Goal: Task Accomplishment & Management: Complete application form

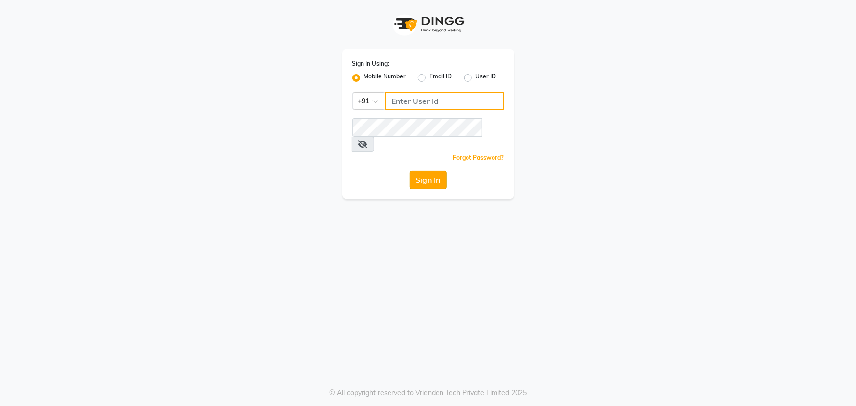
type input "9603123126"
click at [435, 171] on button "Sign In" at bounding box center [427, 180] width 37 height 19
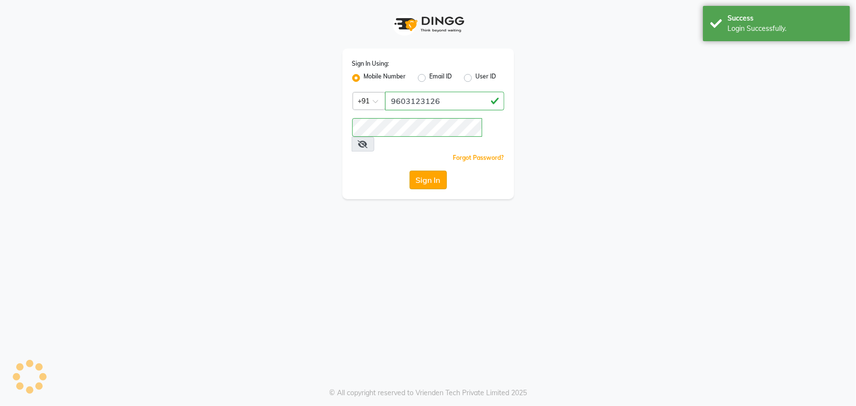
select select "service"
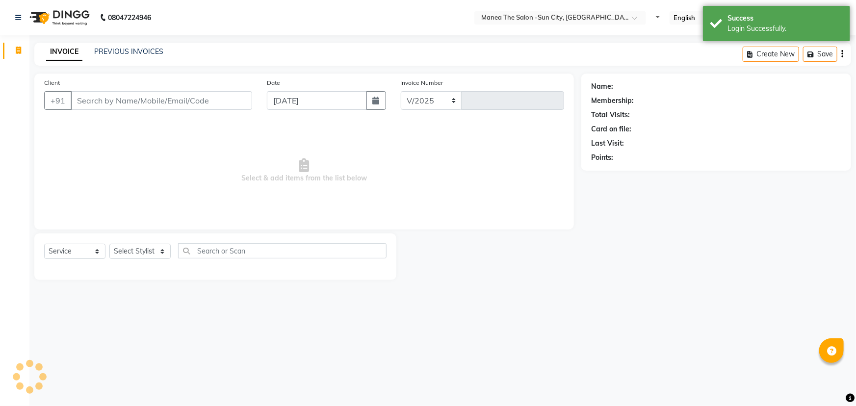
select select "5822"
type input "3143"
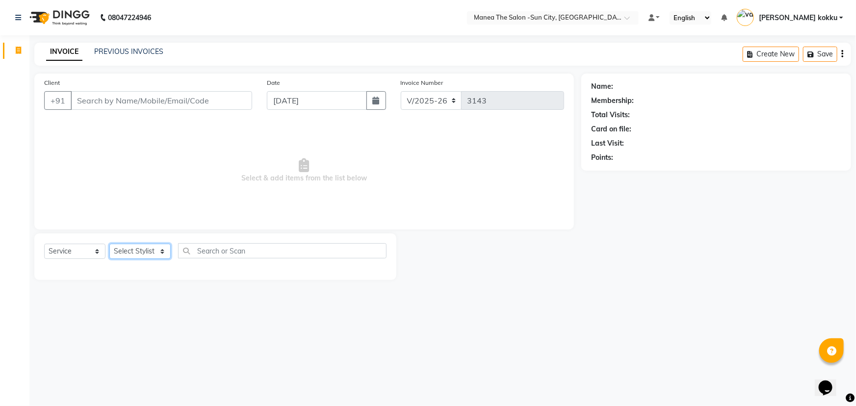
click at [134, 250] on select "Select Stylist [PERSON_NAME] [PERSON_NAME] [PERSON_NAME] Ikrar [PERSON_NAME] K …" at bounding box center [139, 251] width 61 height 15
select select "60026"
click at [109, 244] on select "Select Stylist basanth kumar BHURA KHAN Chandrika Ikrar Kavya K sai sruthi Lali…" at bounding box center [139, 251] width 61 height 15
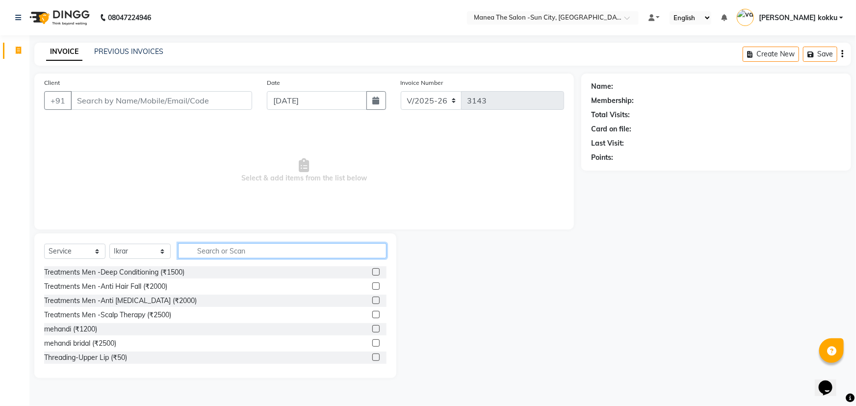
click at [221, 252] on input "text" at bounding box center [282, 250] width 208 height 15
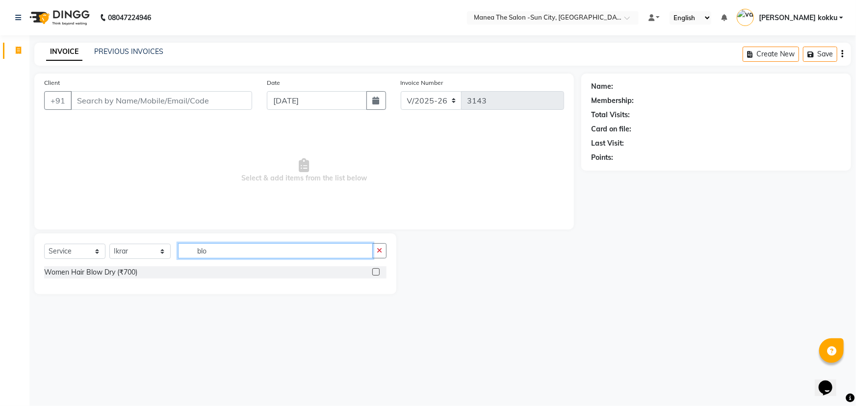
type input "blo"
click at [374, 271] on label at bounding box center [375, 271] width 7 height 7
click at [374, 271] on input "checkbox" at bounding box center [375, 272] width 6 height 6
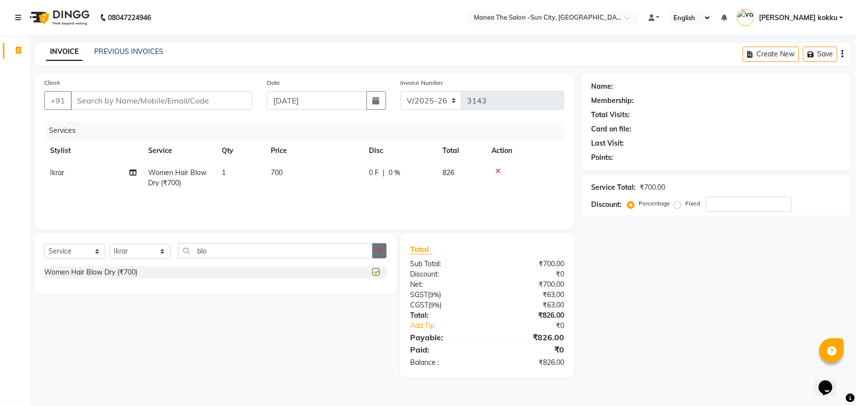
checkbox input "false"
click at [379, 255] on button "button" at bounding box center [379, 250] width 14 height 15
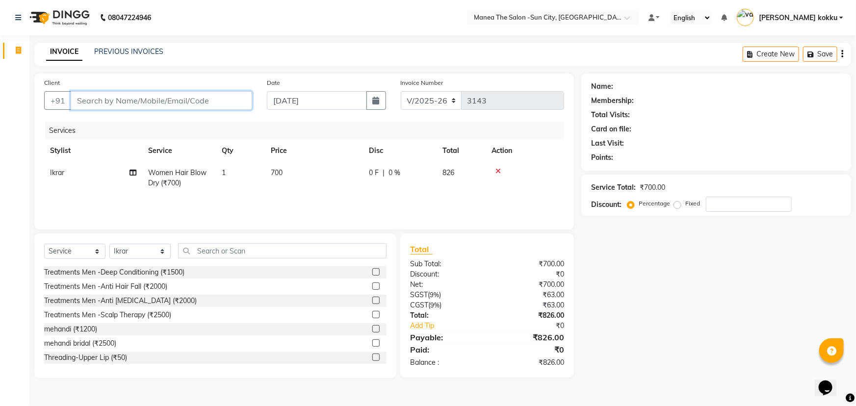
click at [178, 96] on input "Client" at bounding box center [161, 100] width 181 height 19
type input "7"
type input "0"
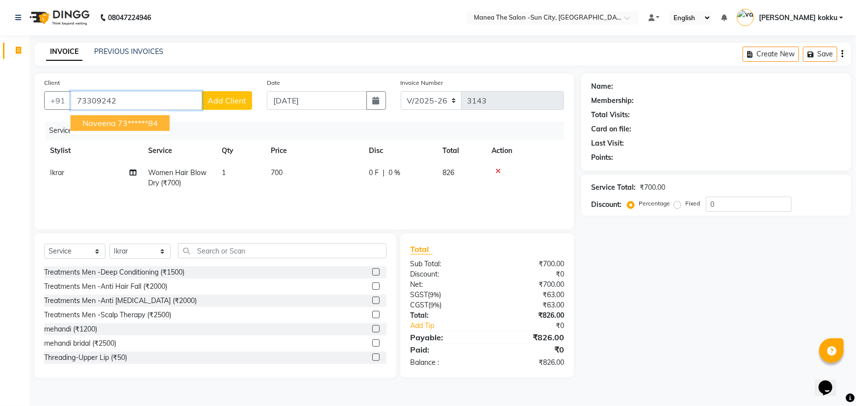
click at [132, 123] on ngb-highlight "73******84" at bounding box center [138, 123] width 40 height 10
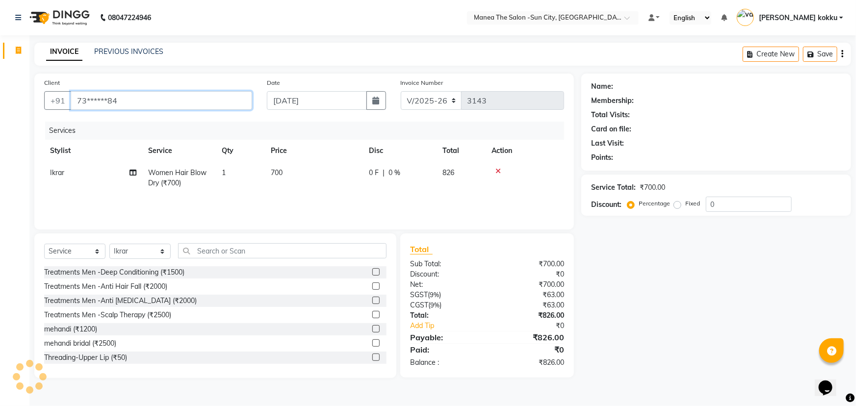
type input "73******84"
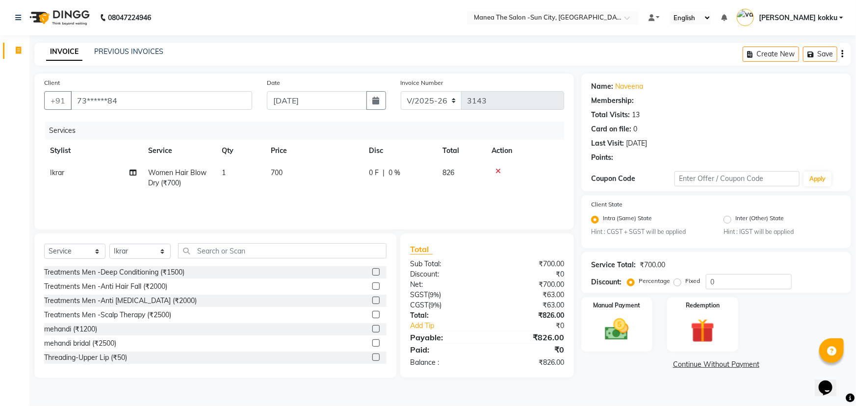
select select "1: Object"
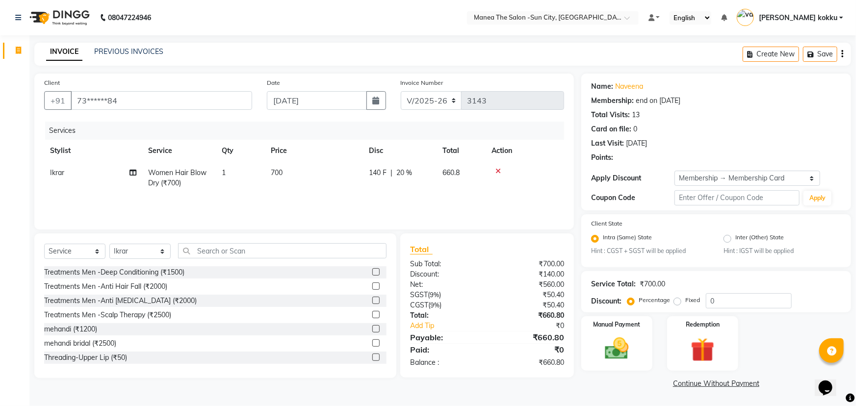
type input "20"
click at [620, 347] on img at bounding box center [617, 349] width 40 height 28
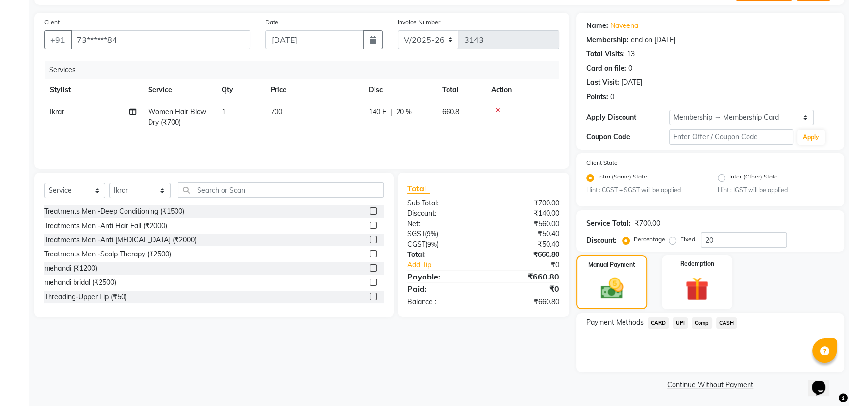
scroll to position [62, 0]
click at [682, 323] on span "UPI" at bounding box center [680, 321] width 15 height 11
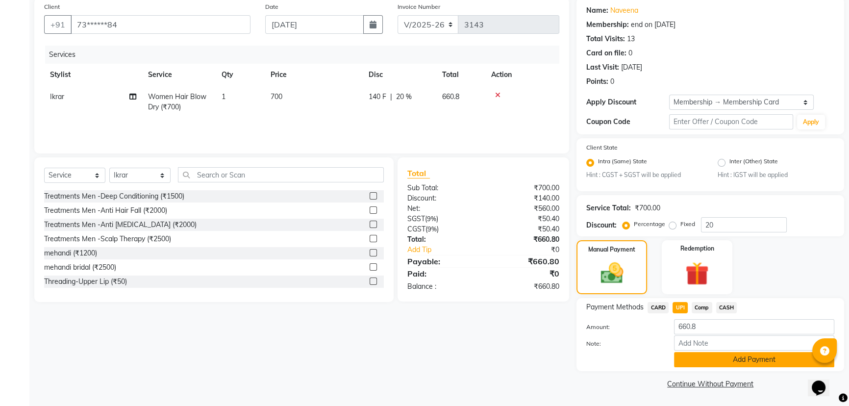
click at [726, 361] on button "Add Payment" at bounding box center [754, 359] width 160 height 15
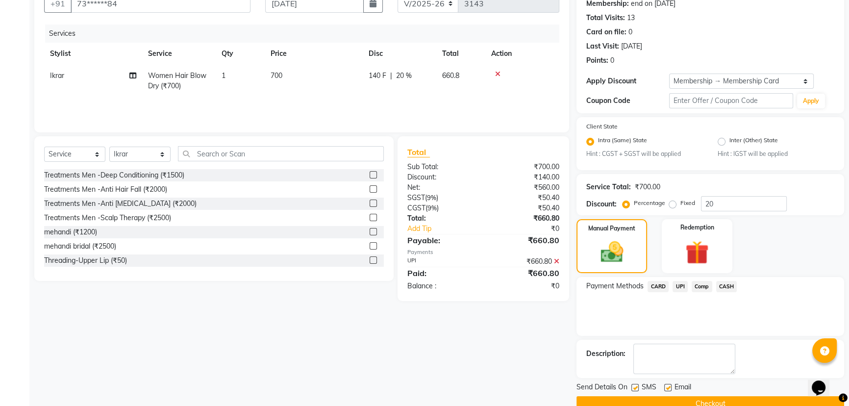
scroll to position [117, 0]
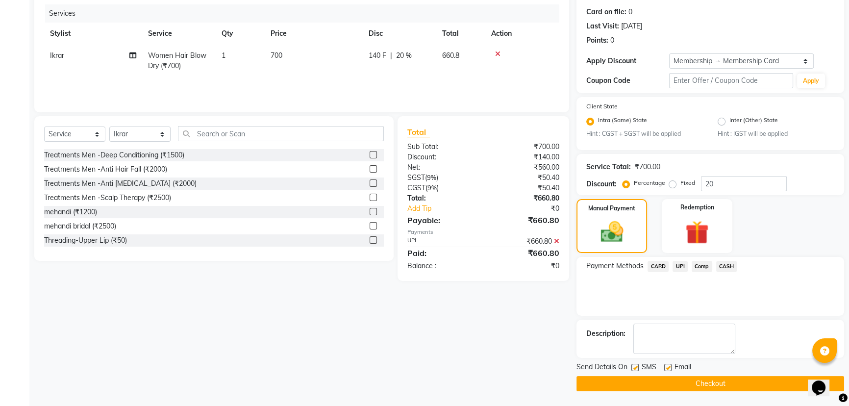
click at [637, 369] on label at bounding box center [635, 367] width 7 height 7
click at [637, 369] on input "checkbox" at bounding box center [635, 368] width 6 height 6
checkbox input "false"
click at [670, 369] on label at bounding box center [667, 367] width 7 height 7
click at [670, 369] on input "checkbox" at bounding box center [667, 368] width 6 height 6
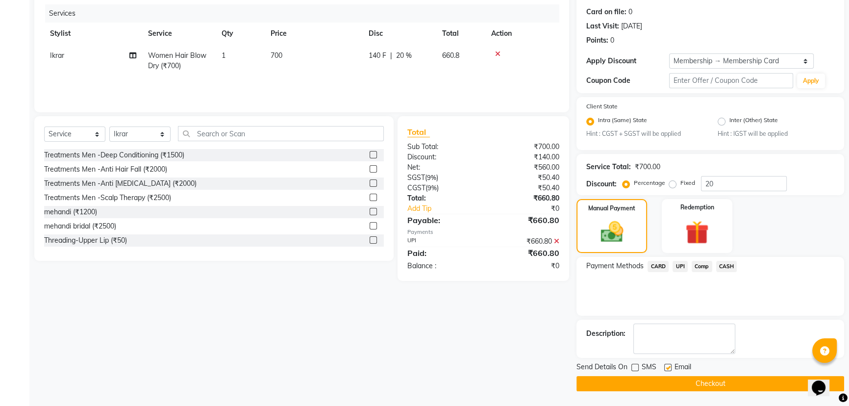
checkbox input "false"
click at [673, 384] on button "Checkout" at bounding box center [711, 383] width 268 height 15
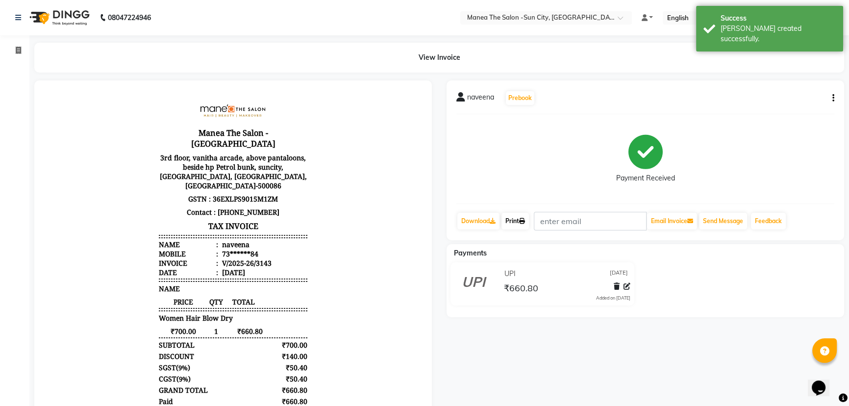
drag, startPoint x: 525, startPoint y: 221, endPoint x: 444, endPoint y: 263, distance: 90.6
click at [525, 221] on icon at bounding box center [522, 221] width 6 height 6
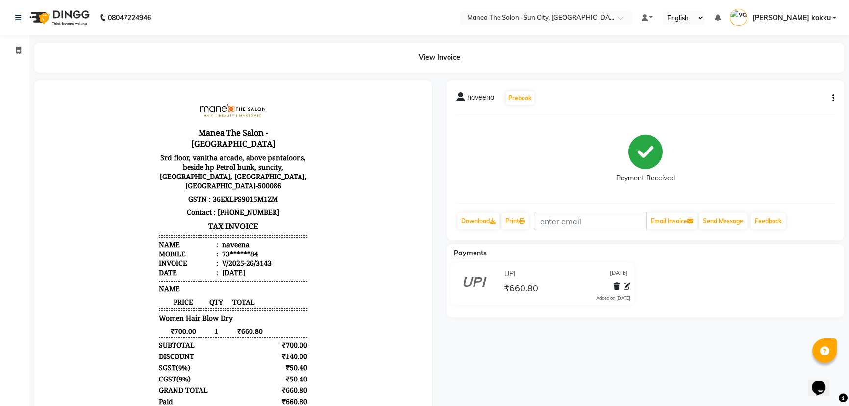
click at [834, 99] on icon "button" at bounding box center [834, 98] width 2 height 0
click at [794, 105] on div "Edit Item Staff" at bounding box center [784, 104] width 67 height 12
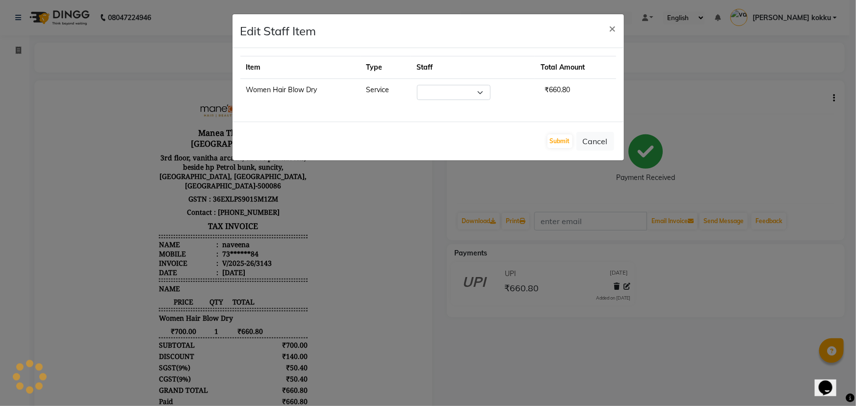
select select "60026"
click at [558, 140] on button "Submit" at bounding box center [559, 141] width 25 height 14
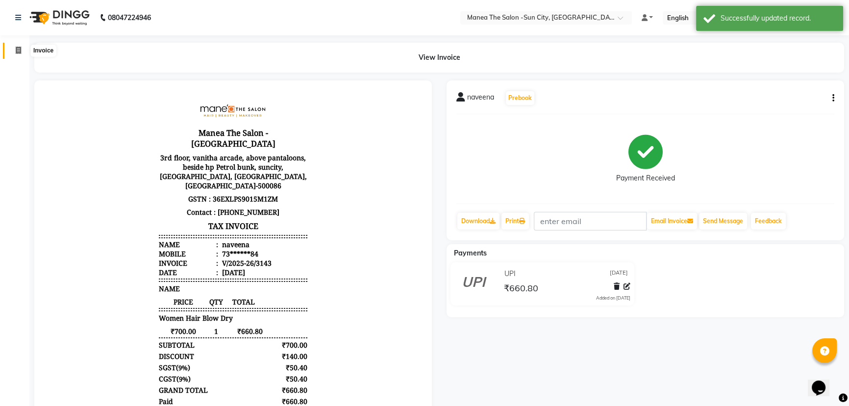
drag, startPoint x: 20, startPoint y: 51, endPoint x: 66, endPoint y: 27, distance: 51.3
click at [20, 51] on icon at bounding box center [18, 50] width 5 height 7
select select "service"
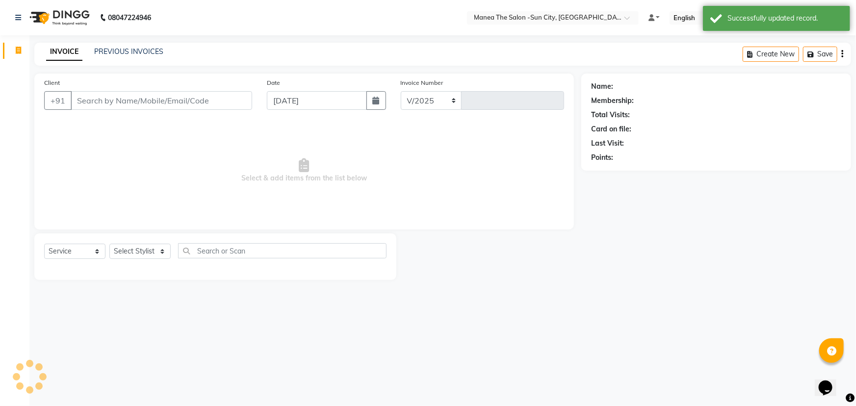
select select "5822"
type input "3144"
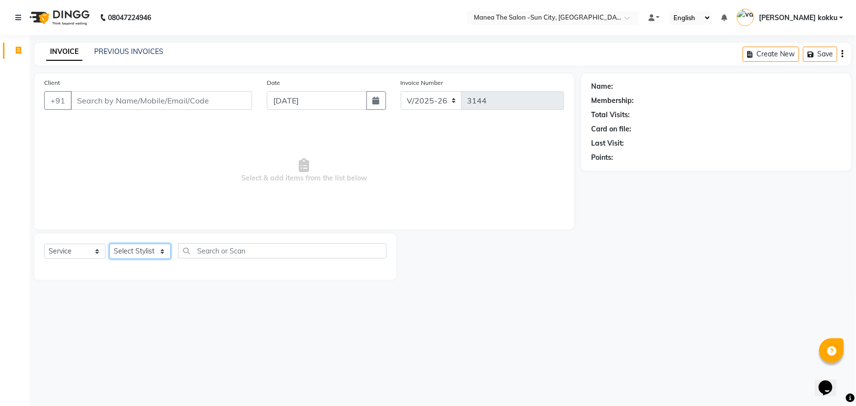
click at [142, 255] on select "Select Stylist basanth kumar BHURA KHAN Chandrika Ikrar Kavya K sai sruthi Lali…" at bounding box center [139, 251] width 61 height 15
select select "85974"
click at [109, 244] on select "Select Stylist basanth kumar BHURA KHAN Chandrika Ikrar Kavya K sai sruthi Lali…" at bounding box center [139, 251] width 61 height 15
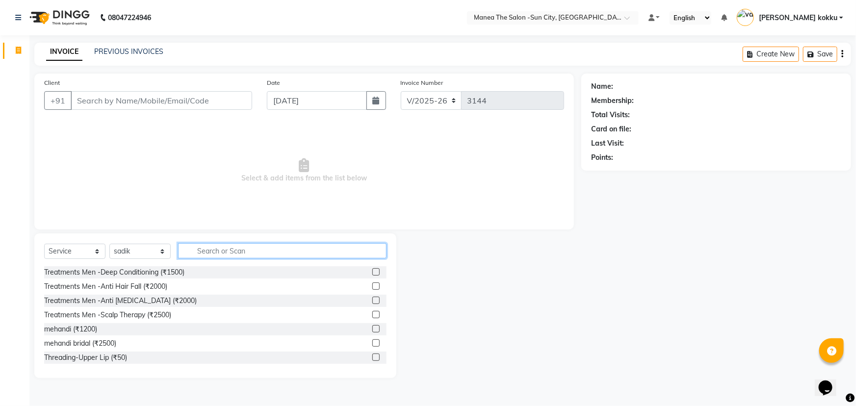
click at [245, 248] on input "text" at bounding box center [282, 250] width 208 height 15
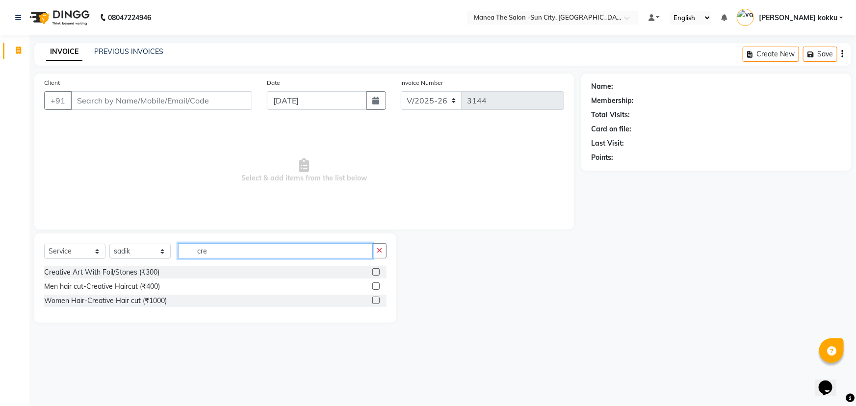
type input "cre"
click at [374, 285] on label at bounding box center [375, 285] width 7 height 7
click at [374, 285] on input "checkbox" at bounding box center [375, 286] width 6 height 6
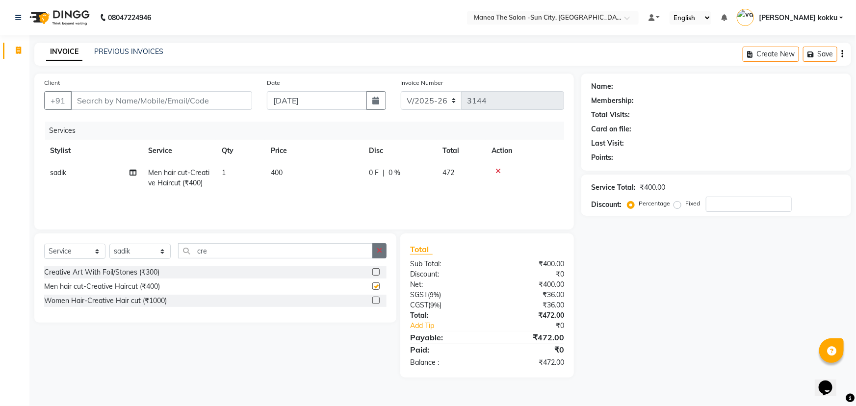
checkbox input "false"
click at [382, 250] on button "button" at bounding box center [379, 250] width 14 height 15
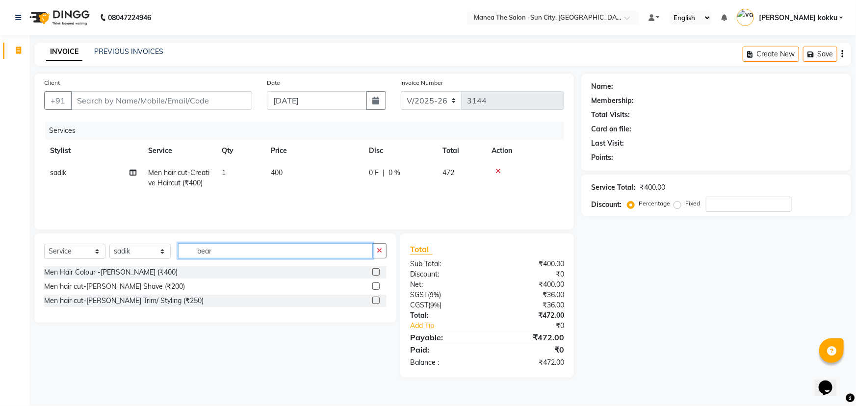
type input "bear"
click at [375, 302] on label at bounding box center [375, 300] width 7 height 7
click at [375, 302] on input "checkbox" at bounding box center [375, 301] width 6 height 6
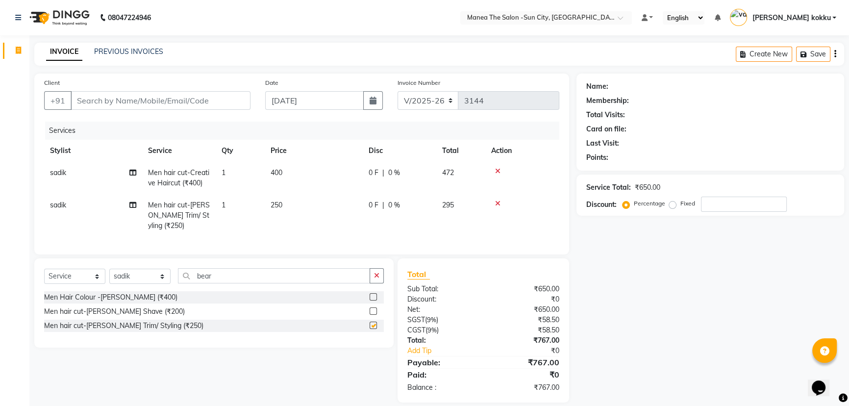
checkbox input "false"
drag, startPoint x: 224, startPoint y: 281, endPoint x: 225, endPoint y: 275, distance: 6.4
click at [225, 277] on input "bear" at bounding box center [274, 275] width 192 height 15
click at [225, 275] on input "bear" at bounding box center [274, 275] width 192 height 15
type input "b"
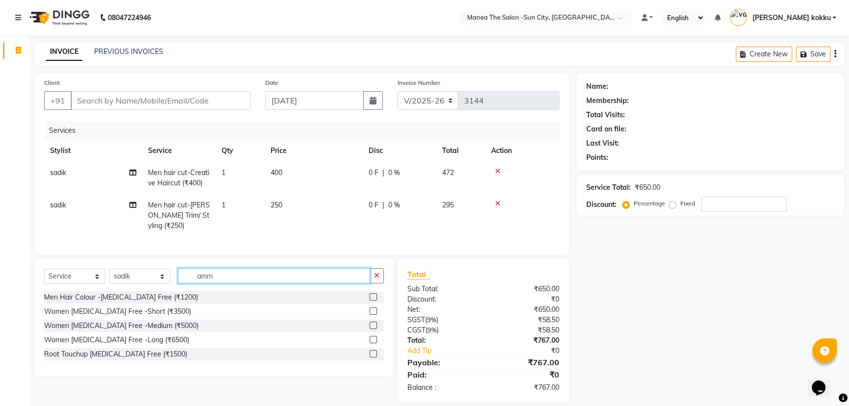
type input "amm"
click at [373, 301] on label at bounding box center [373, 296] width 7 height 7
click at [373, 301] on input "checkbox" at bounding box center [373, 297] width 6 height 6
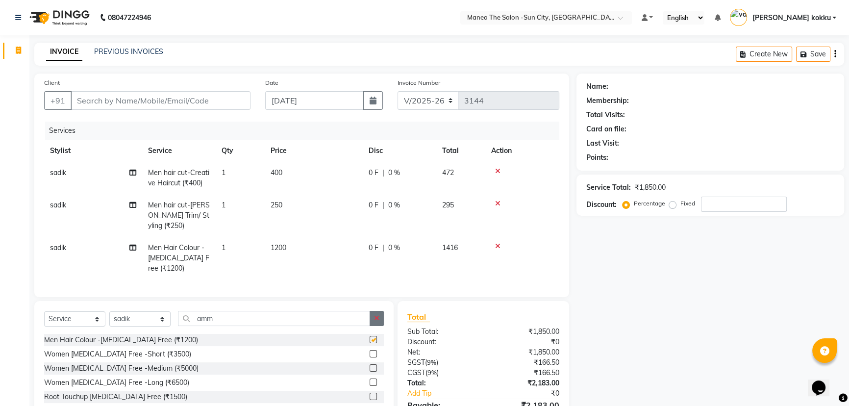
checkbox input "false"
click at [378, 322] on icon "button" at bounding box center [376, 318] width 5 height 7
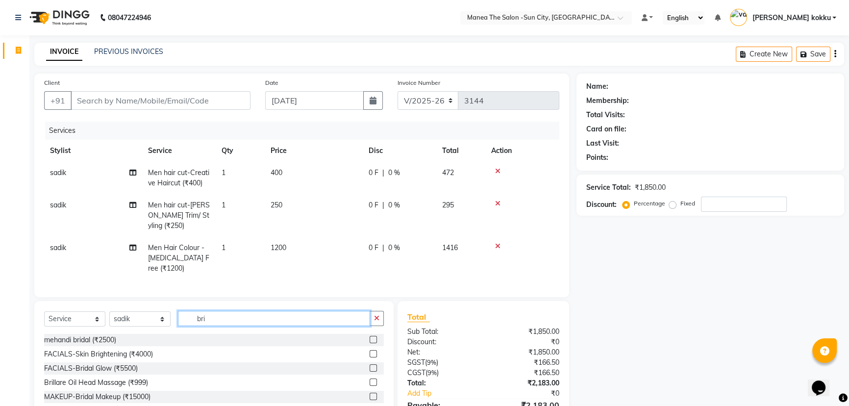
type input "bri"
click at [373, 372] on label at bounding box center [373, 367] width 7 height 7
click at [373, 372] on input "checkbox" at bounding box center [373, 368] width 6 height 6
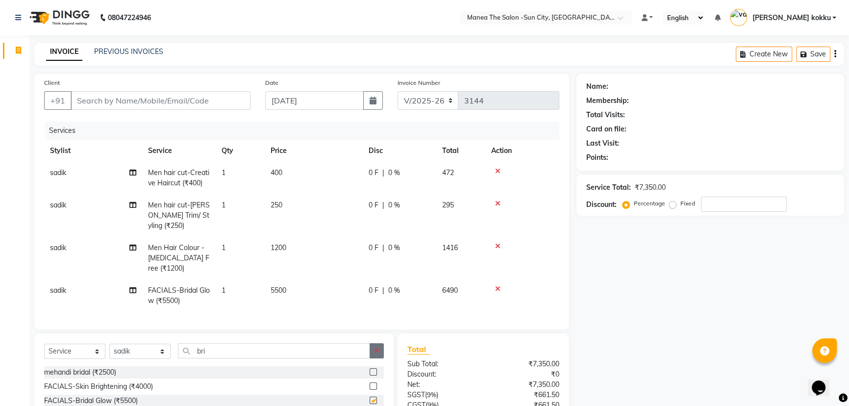
checkbox input "false"
click at [382, 354] on button "button" at bounding box center [377, 350] width 14 height 15
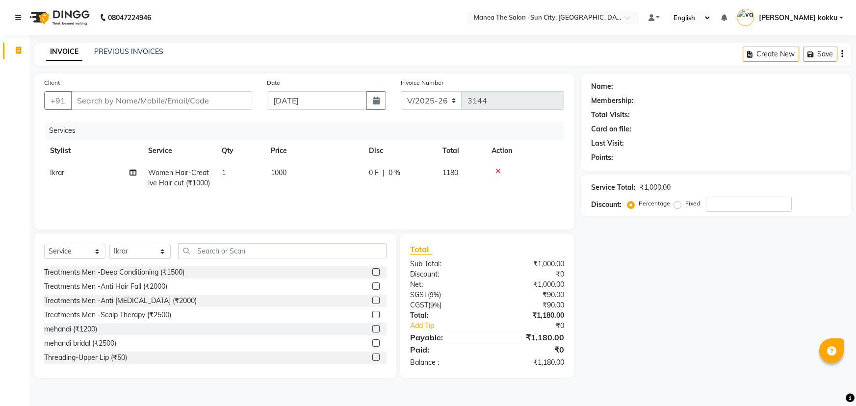
select select "5822"
select select "service"
select select "60026"
